Goal: Transaction & Acquisition: Purchase product/service

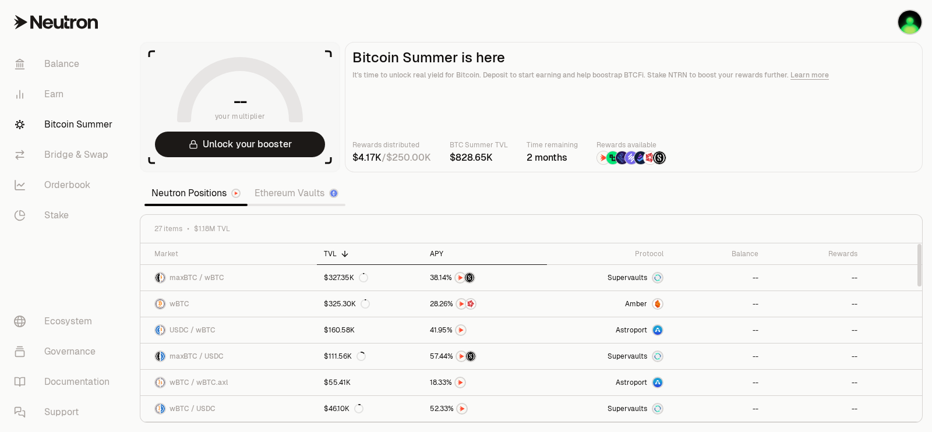
click at [442, 252] on div "APY" at bounding box center [484, 253] width 109 height 9
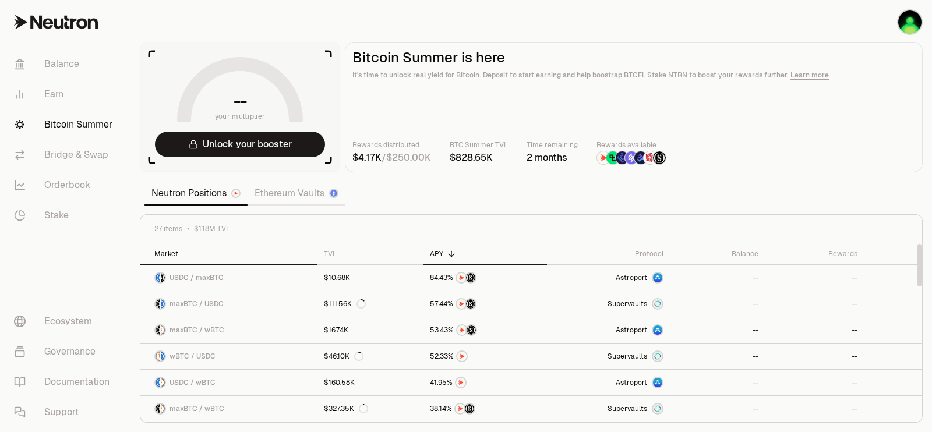
click at [202, 260] on th "Market" at bounding box center [228, 254] width 176 height 22
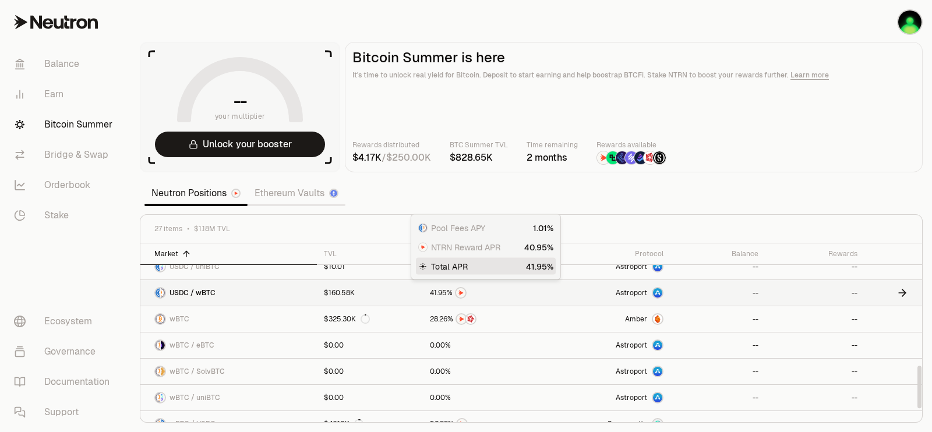
scroll to position [547, 0]
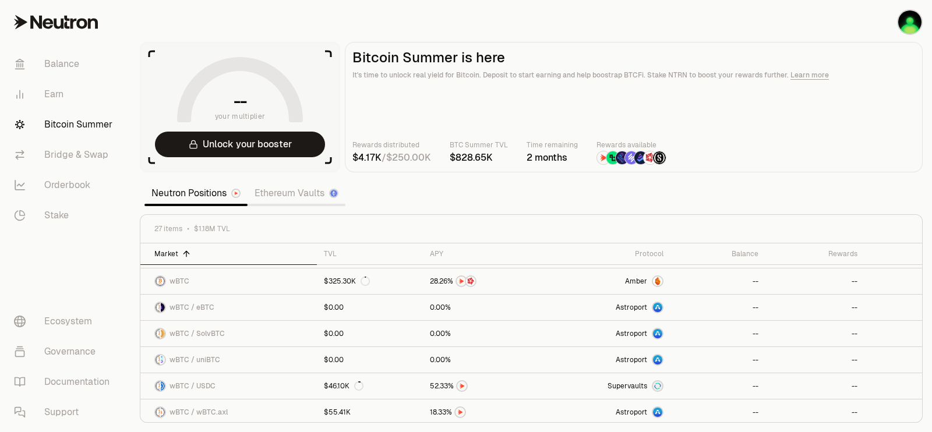
click at [282, 192] on link "Ethereum Vaults" at bounding box center [296, 193] width 98 height 23
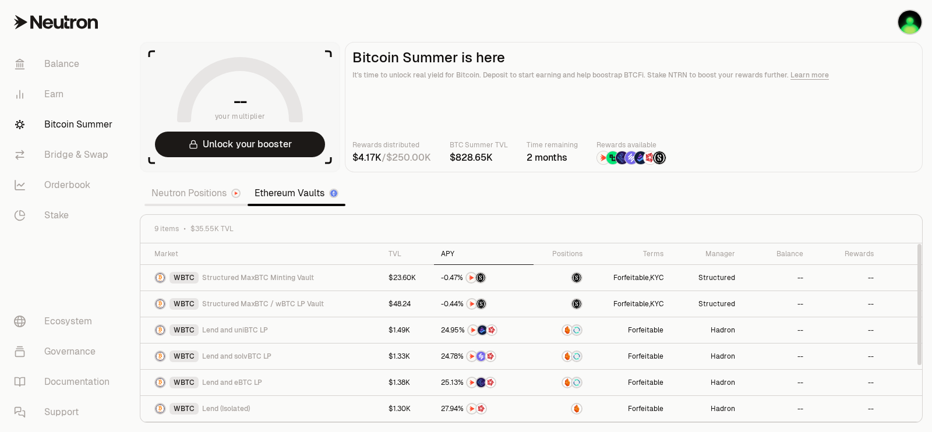
click at [448, 247] on th "APY" at bounding box center [484, 254] width 100 height 22
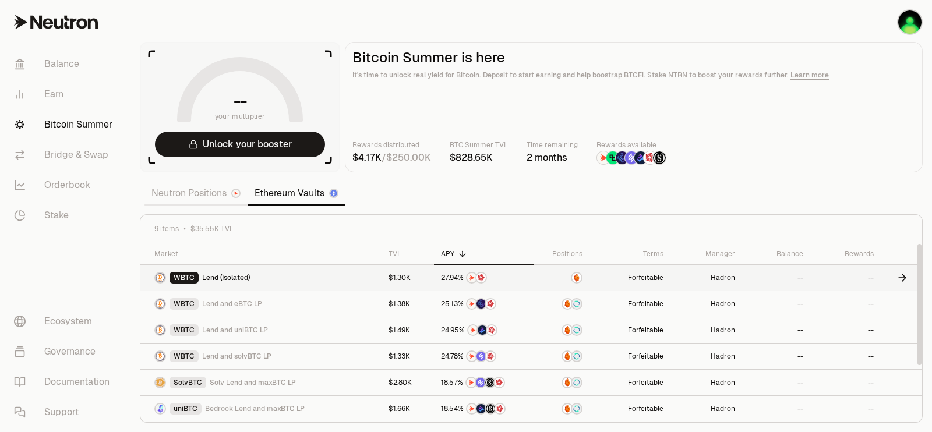
click at [219, 276] on span "Lend (Isolated)" at bounding box center [226, 277] width 48 height 9
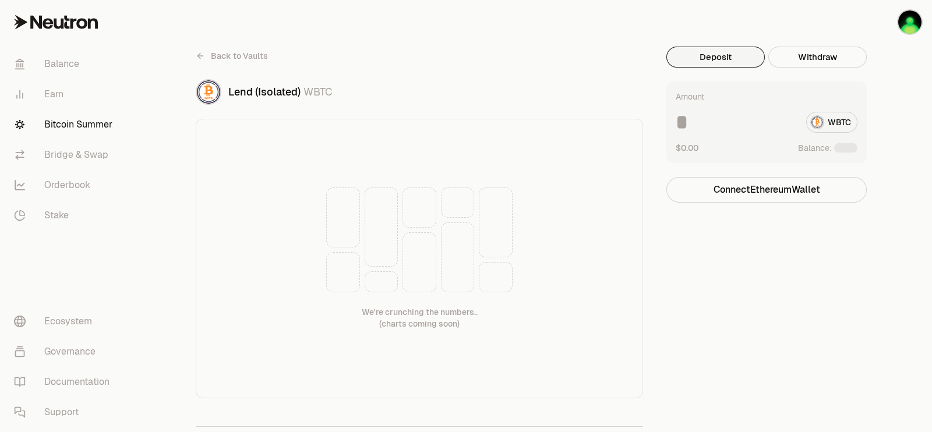
click at [736, 58] on button "Deposit" at bounding box center [715, 57] width 98 height 21
click at [836, 122] on div "WBTC" at bounding box center [767, 122] width 182 height 21
click at [790, 199] on button "Connect Ethereum Wallet" at bounding box center [766, 190] width 200 height 26
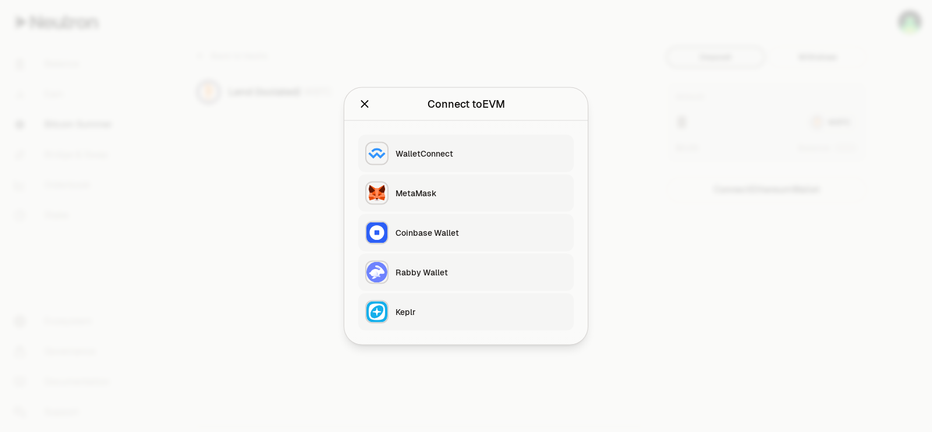
click at [306, 114] on div at bounding box center [466, 216] width 932 height 432
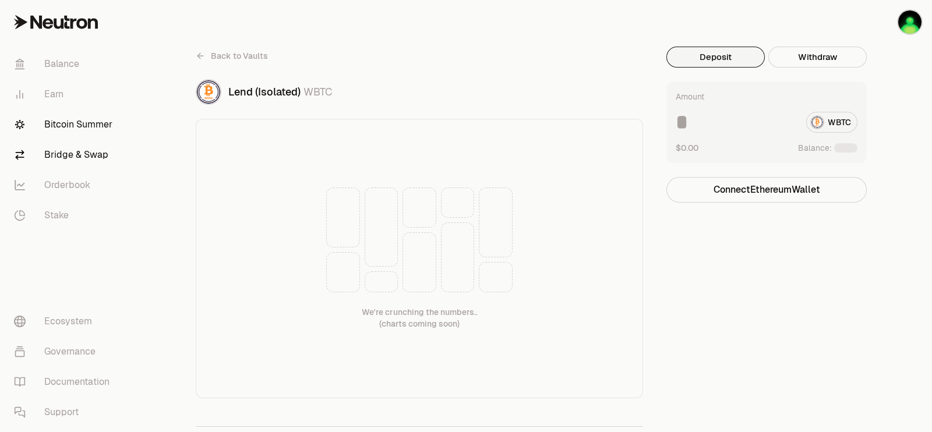
click at [82, 154] on link "Bridge & Swap" at bounding box center [65, 155] width 121 height 30
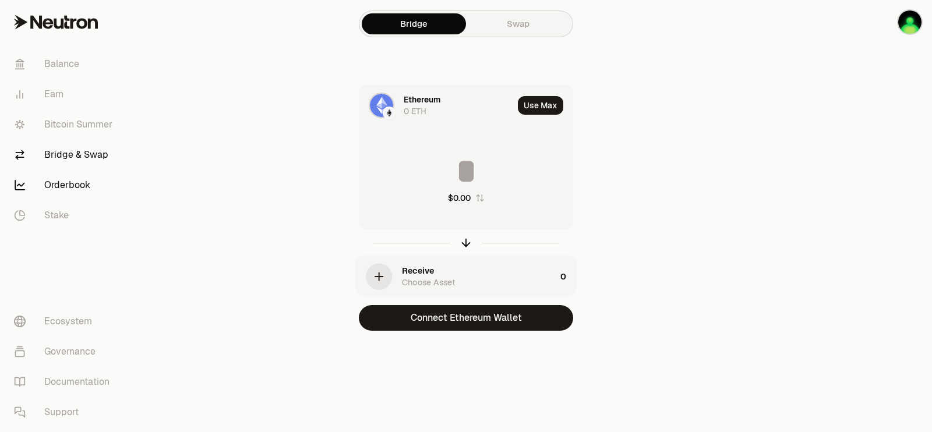
click at [66, 185] on link "Orderbook" at bounding box center [65, 185] width 121 height 30
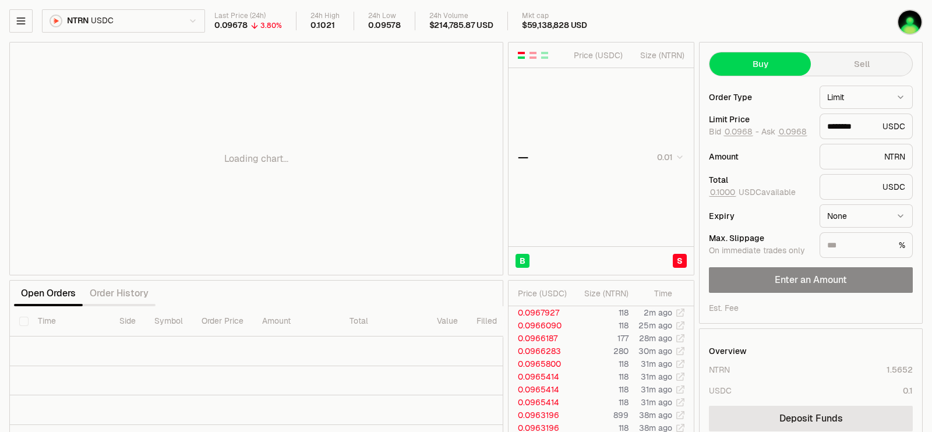
type input "********"
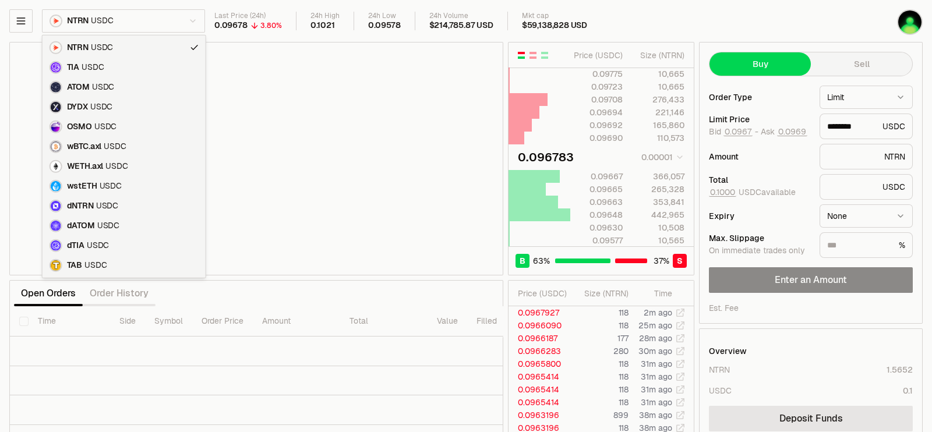
click at [201, 19] on html "Balance Earn Bitcoin Summer Bridge & Swap Orderbook Stake Ecosystem Governance …" at bounding box center [466, 253] width 932 height 507
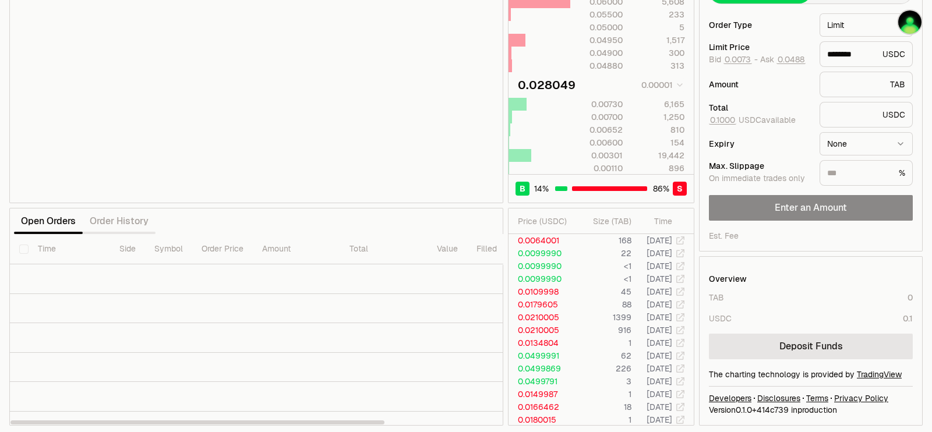
scroll to position [75, 0]
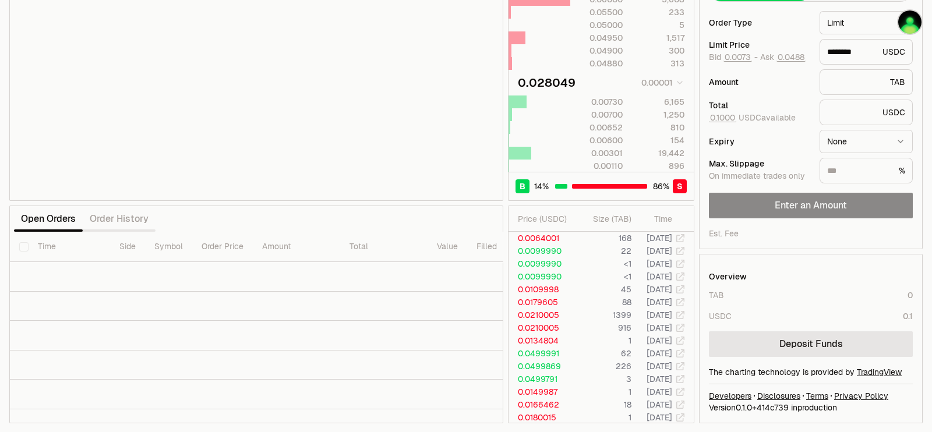
type input "********"
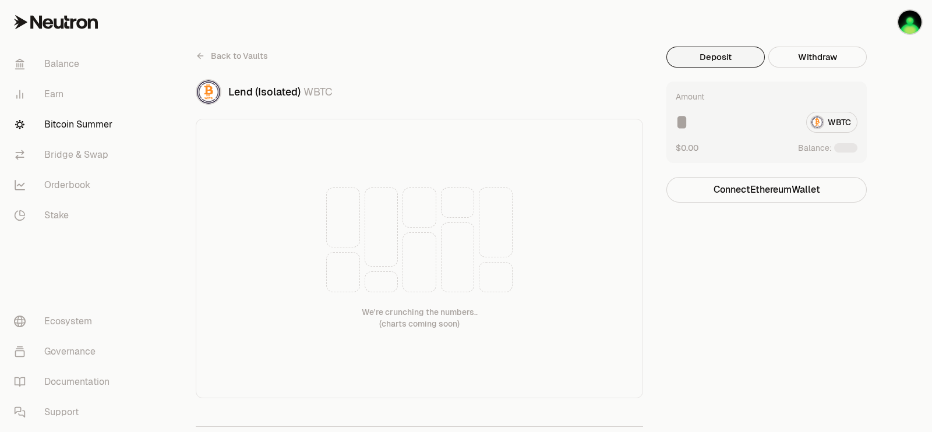
click at [53, 112] on link "Bitcoin Summer" at bounding box center [65, 124] width 121 height 30
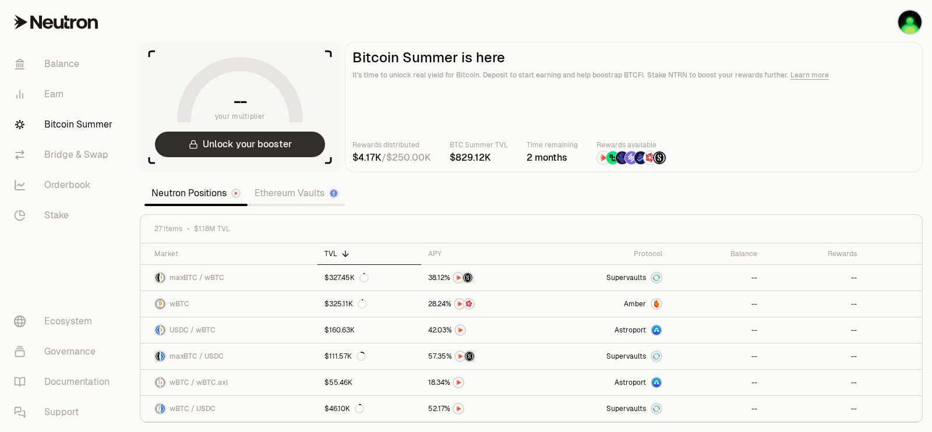
click at [291, 144] on button "Unlock your booster" at bounding box center [240, 145] width 170 height 26
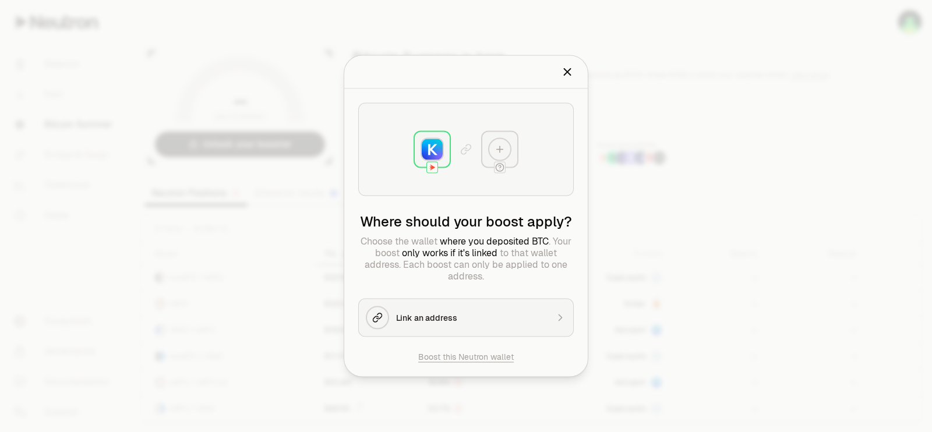
click at [294, 170] on div at bounding box center [466, 216] width 932 height 432
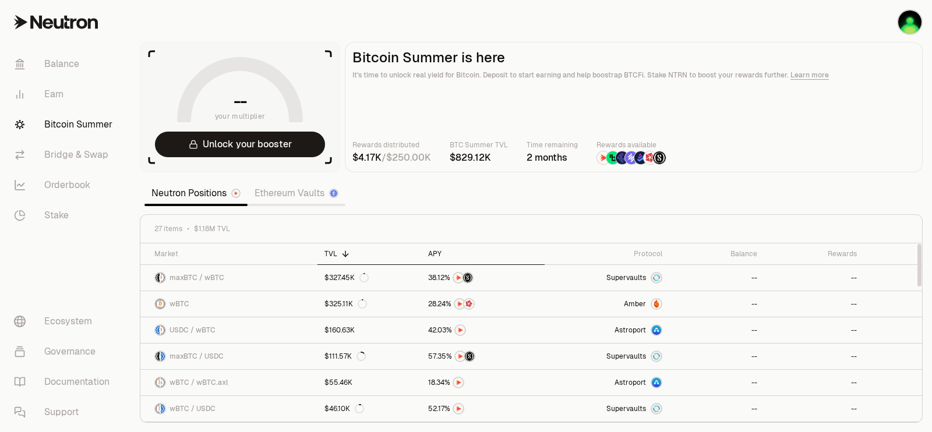
click at [427, 253] on th "APY" at bounding box center [482, 254] width 123 height 22
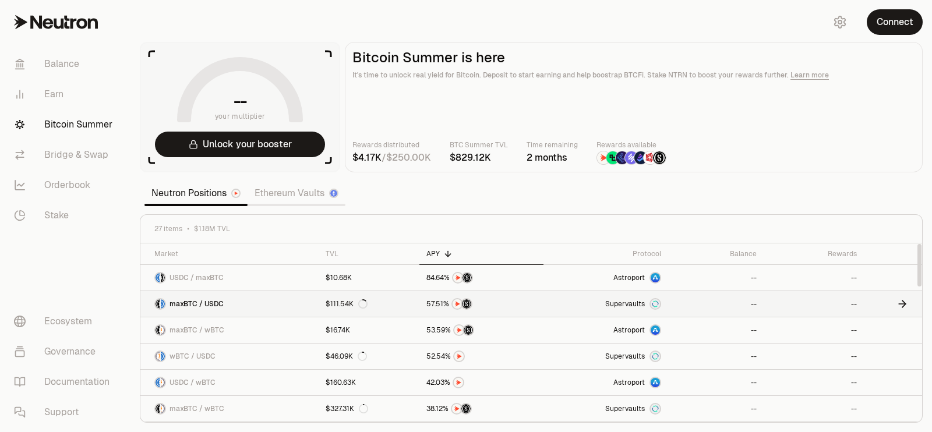
click at [657, 300] on img at bounding box center [654, 303] width 9 height 9
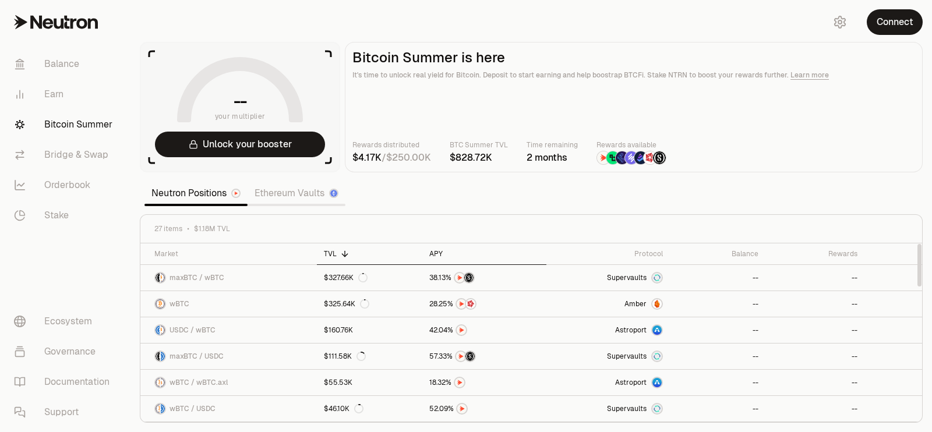
click at [439, 258] on th "APY" at bounding box center [484, 254] width 124 height 22
click at [639, 242] on div "27 items $1.18M TVL" at bounding box center [531, 229] width 782 height 29
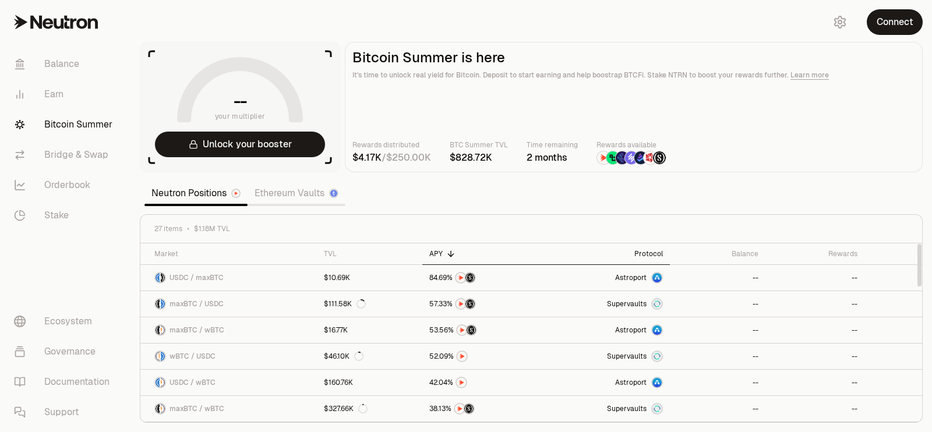
click at [648, 259] on th "Protocol" at bounding box center [608, 254] width 124 height 22
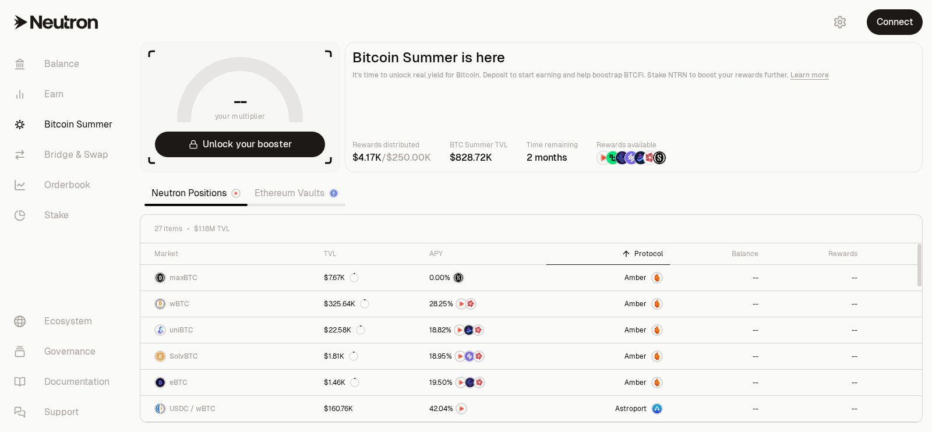
click at [648, 256] on div "Protocol" at bounding box center [608, 253] width 110 height 9
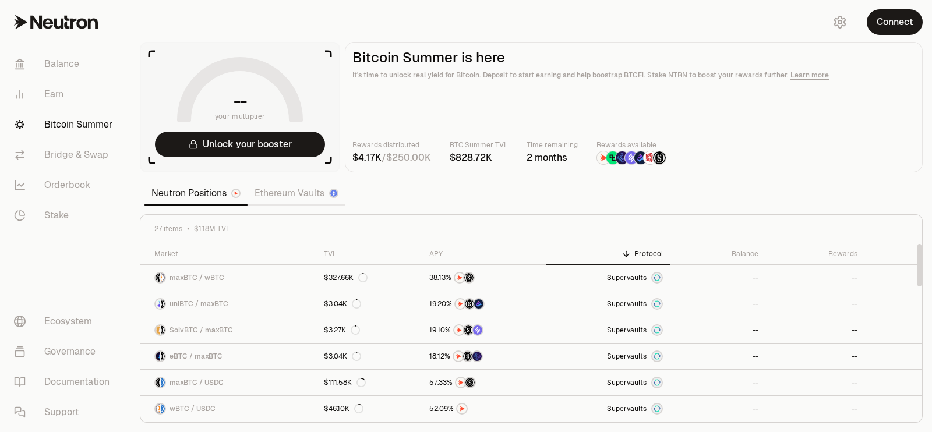
click at [649, 253] on div "Protocol" at bounding box center [608, 253] width 110 height 9
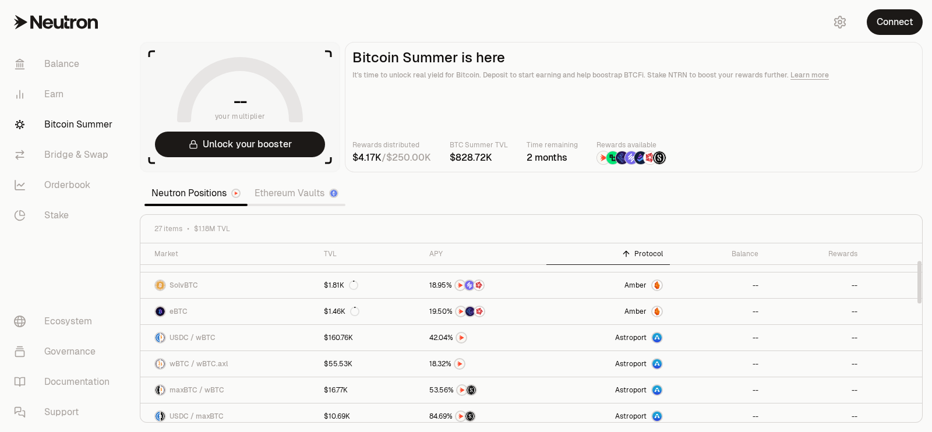
scroll to position [145, 0]
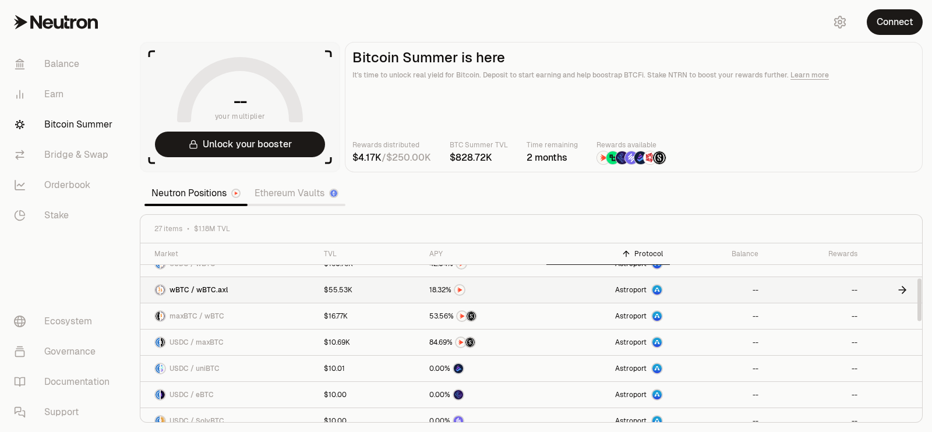
click at [408, 288] on link "$55.53K" at bounding box center [369, 290] width 105 height 26
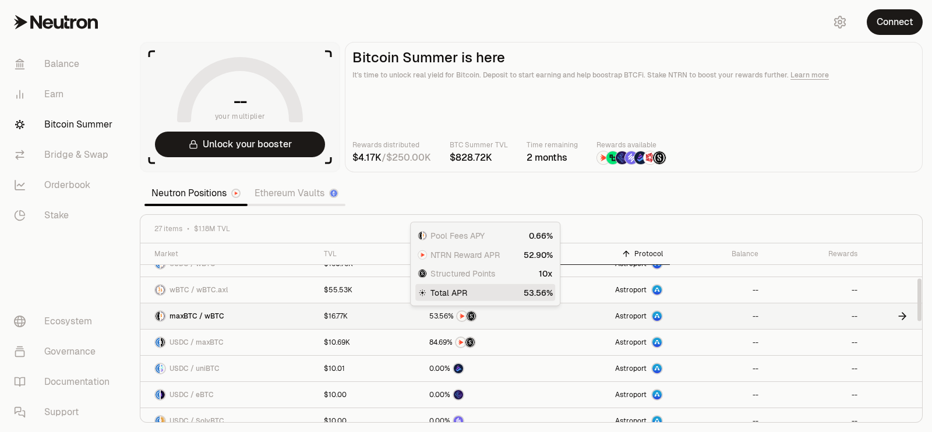
click at [473, 313] on img at bounding box center [470, 316] width 9 height 9
